Goal: Task Accomplishment & Management: Use online tool/utility

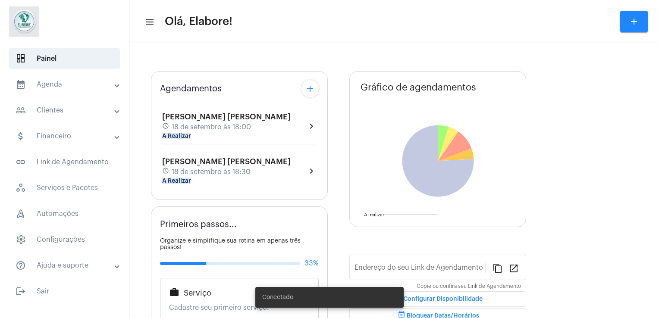
type input "[URL][DOMAIN_NAME]"
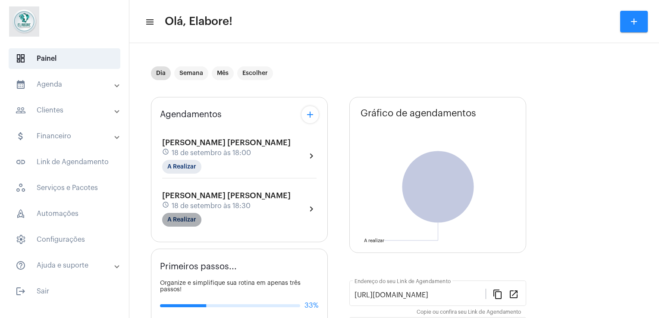
click at [185, 220] on mat-chip "A Realizar" at bounding box center [181, 220] width 39 height 14
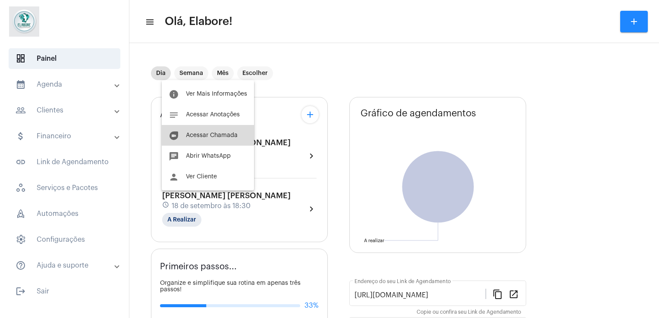
click at [211, 131] on button "duo [PERSON_NAME]" at bounding box center [208, 135] width 92 height 21
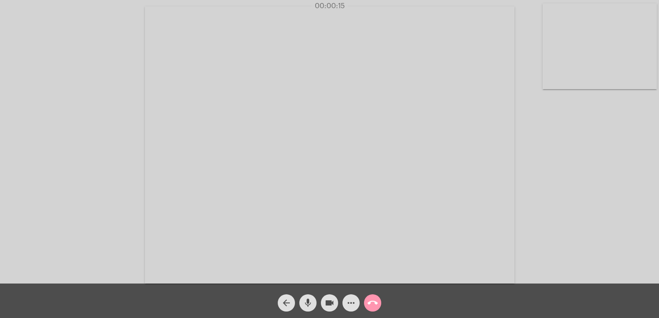
click at [81, 186] on div "Acessando Câmera e Microfone..." at bounding box center [330, 144] width 658 height 284
click at [69, 197] on div "Acessando Câmera e Microfone..." at bounding box center [330, 144] width 658 height 284
click at [93, 200] on div "Acessando Câmera e Microfone..." at bounding box center [330, 144] width 658 height 284
click at [371, 305] on mat-icon "call_end" at bounding box center [373, 303] width 10 height 10
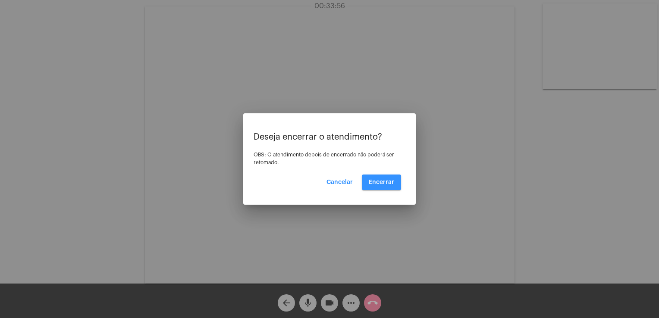
click at [380, 181] on span "Encerrar" at bounding box center [381, 183] width 25 height 6
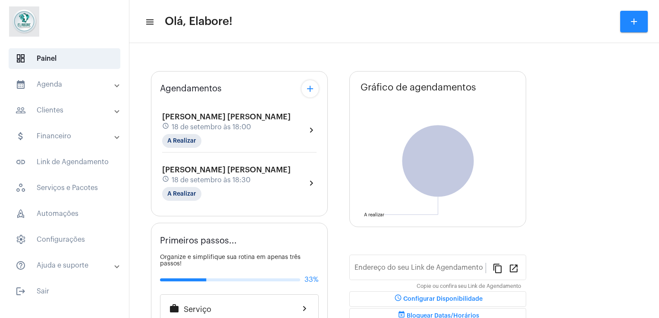
type input "[URL][DOMAIN_NAME]"
